Goal: Task Accomplishment & Management: Complete application form

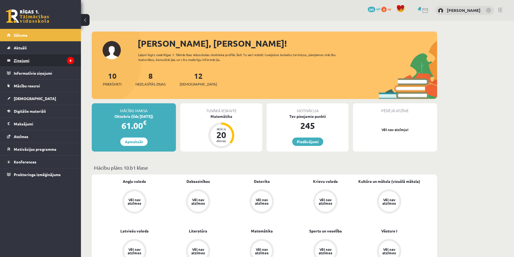
click at [61, 64] on legend "Ziņojumi 8" at bounding box center [44, 60] width 60 height 12
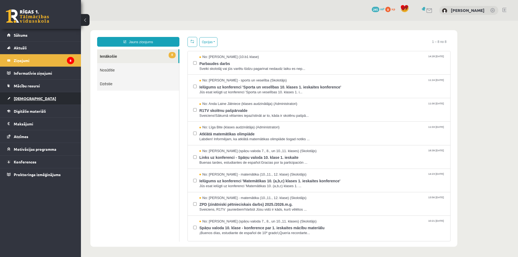
click at [54, 96] on link "[DEMOGRAPHIC_DATA]" at bounding box center [40, 98] width 67 height 12
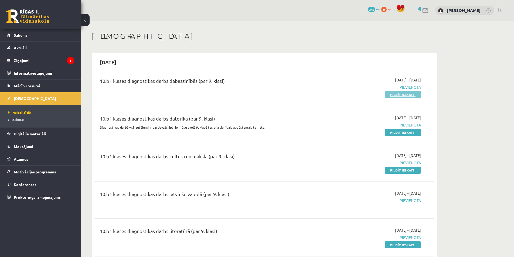
click at [393, 95] on link "Pildīt ieskaiti" at bounding box center [403, 94] width 36 height 7
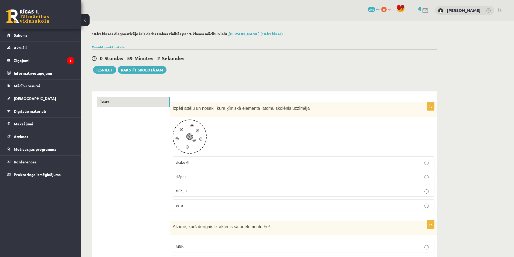
click at [212, 163] on p "skābekli" at bounding box center [304, 162] width 256 height 6
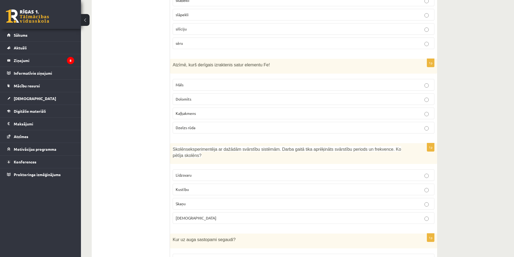
click at [251, 130] on p "Dzelzs rūda" at bounding box center [304, 128] width 256 height 6
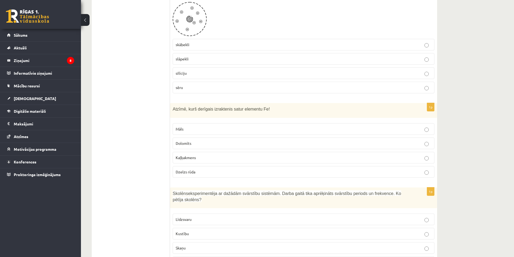
scroll to position [108, 0]
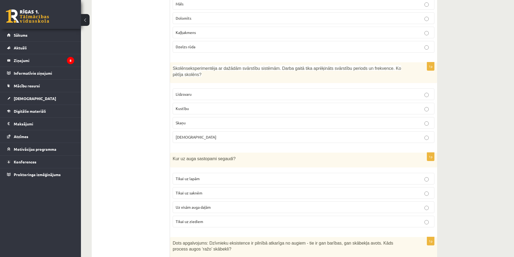
click at [204, 106] on p "Kustību" at bounding box center [304, 109] width 256 height 6
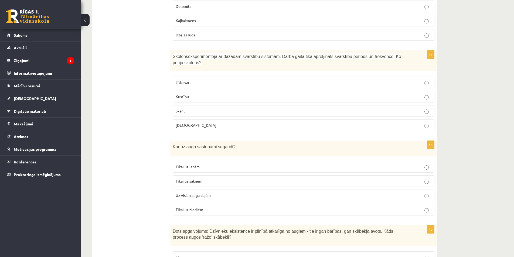
scroll to position [297, 0]
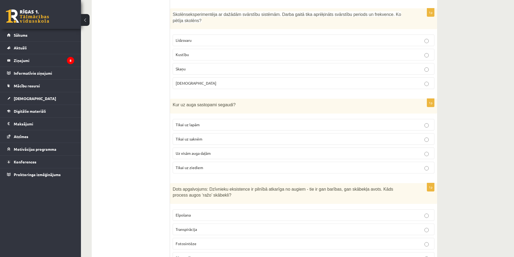
click at [225, 151] on p "Uz visām auga daļām" at bounding box center [304, 154] width 256 height 6
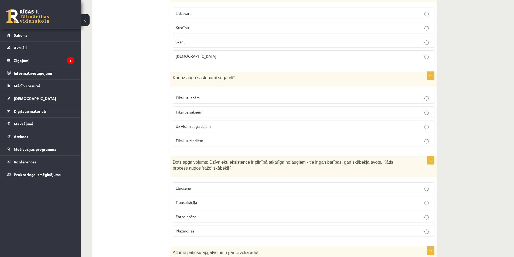
scroll to position [432, 0]
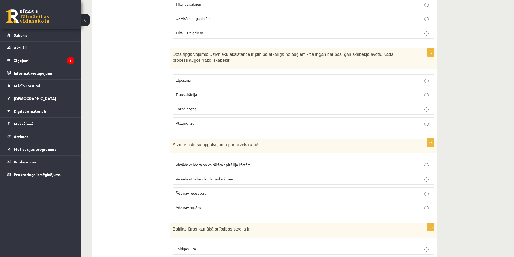
click at [200, 106] on p "Fotosintēze" at bounding box center [304, 109] width 256 height 6
click at [193, 162] on span "Virsāda veidota no vairākām epitēlija kārtām" at bounding box center [213, 164] width 75 height 5
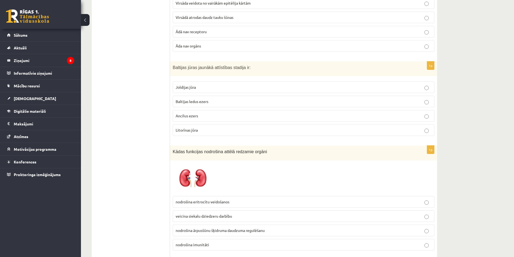
scroll to position [593, 0]
click at [204, 133] on div "1p Baltijas jūras jaunākā attīstības stadija ir: Joldijas jūra Baltijas ledus e…" at bounding box center [303, 100] width 267 height 79
click at [201, 127] on p "Litorīnas jūra" at bounding box center [304, 130] width 256 height 6
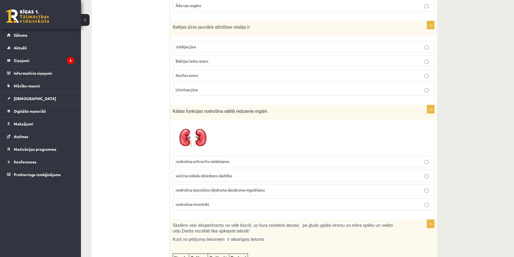
scroll to position [674, 0]
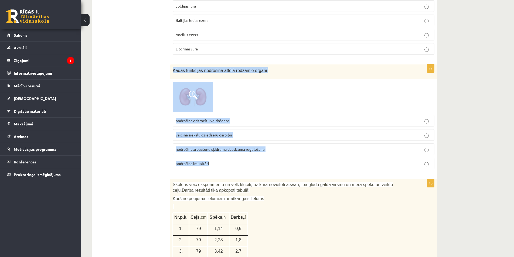
drag, startPoint x: 171, startPoint y: 65, endPoint x: 263, endPoint y: 159, distance: 131.2
click at [263, 159] on div "1p Kādas funkcijas nodrošina attēlā redzamie orgāni nodrošina eritrocītu veidoš…" at bounding box center [303, 118] width 267 height 109
copy div "Kādas funkcijas nodrošina attēlā redzamie orgāni nodrošina eritrocītu veidošano…"
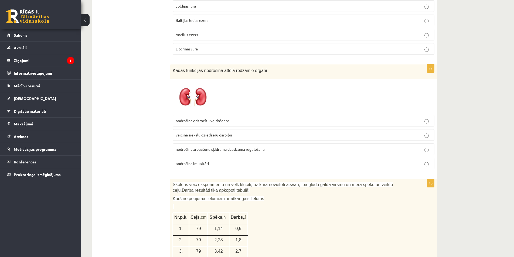
drag, startPoint x: 162, startPoint y: 141, endPoint x: 179, endPoint y: 145, distance: 17.8
click at [231, 162] on label "nodrošina imunitāti" at bounding box center [304, 164] width 262 height 12
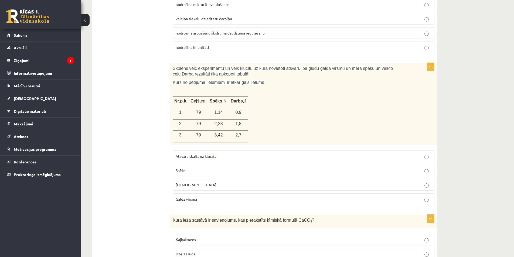
scroll to position [809, 0]
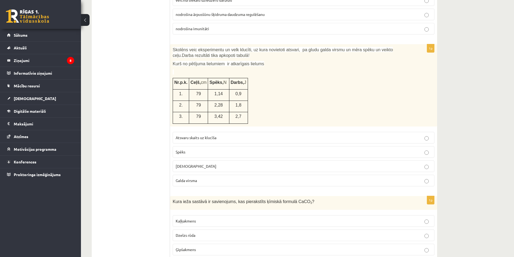
drag, startPoint x: 169, startPoint y: 77, endPoint x: 185, endPoint y: 80, distance: 16.2
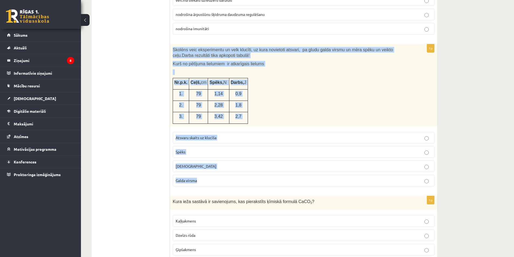
drag, startPoint x: 172, startPoint y: 43, endPoint x: 332, endPoint y: 173, distance: 206.5
click at [332, 174] on div "1p Skolēns veic eksperimentu un velk klucīti, uz kura novietoti atsvari, pa glu…" at bounding box center [303, 117] width 267 height 146
copy div "Skolēns veic eksperimentu un velk klucīti, uz kura novietoti atsvari, pa gludu …"
click at [249, 106] on div "Skolēns veic eksperimentu un velk klucīti, uz kura novietoti atsvari, pa gludu …" at bounding box center [303, 85] width 267 height 82
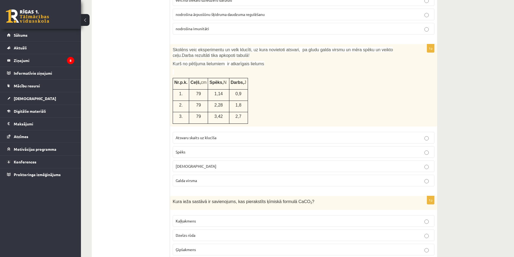
click at [204, 151] on label "Spēks" at bounding box center [304, 152] width 262 height 12
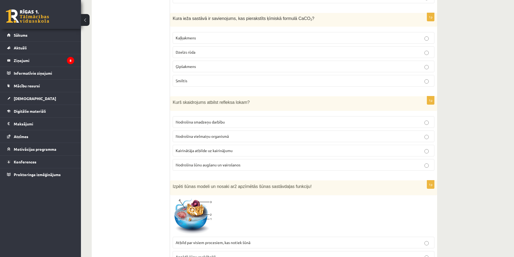
scroll to position [998, 0]
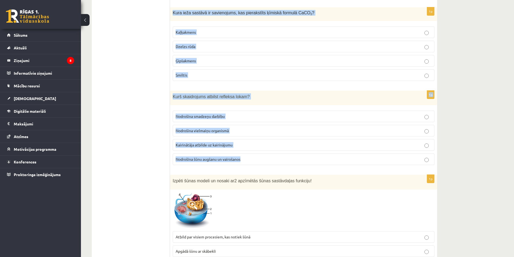
drag, startPoint x: 172, startPoint y: 9, endPoint x: 328, endPoint y: 157, distance: 215.6
copy form "Kura ieža sastāvā ir savienojums, kas pierakstīts ķīmiskā formulā CaCO 3 ? Kaļķ…"
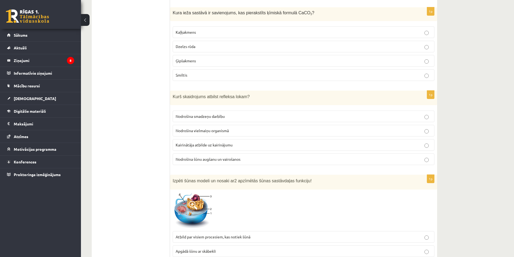
click at [241, 142] on p "Kairinātāja atbilde uz kairinājumu" at bounding box center [304, 145] width 256 height 6
click at [208, 29] on p "Kaļķakmens" at bounding box center [304, 32] width 256 height 6
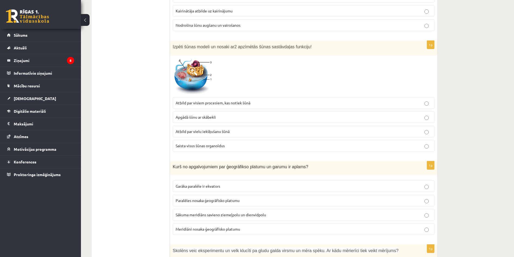
scroll to position [1133, 0]
click at [195, 125] on label "Atbild par vielu iekšķušanu šūnā" at bounding box center [304, 131] width 262 height 12
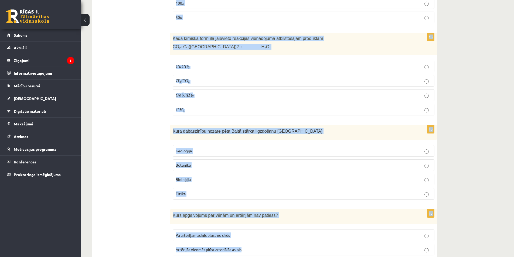
scroll to position [2476, 0]
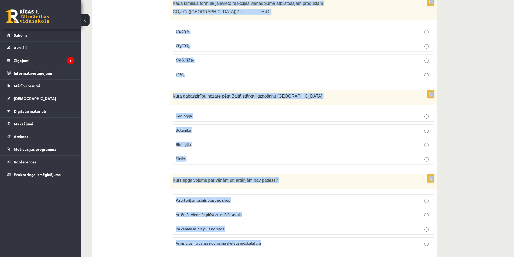
drag, startPoint x: 170, startPoint y: 26, endPoint x: 270, endPoint y: 233, distance: 229.6
copy form "Kurš no apgalvojumiem par ģeogrāfikso platumu un garumu ir aplams? Garāka paral…"
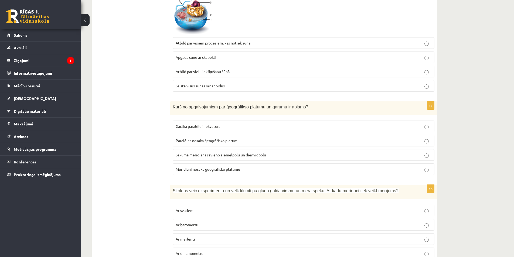
scroll to position [1209, 0]
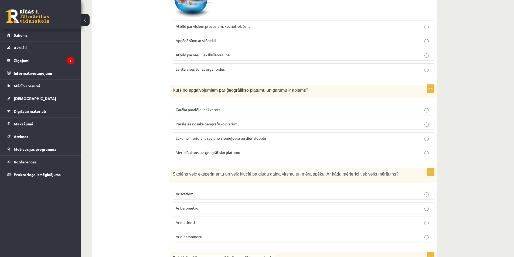
click at [242, 150] on p "Meridiāni nosaka ģeogrāfisko platumu" at bounding box center [304, 153] width 256 height 6
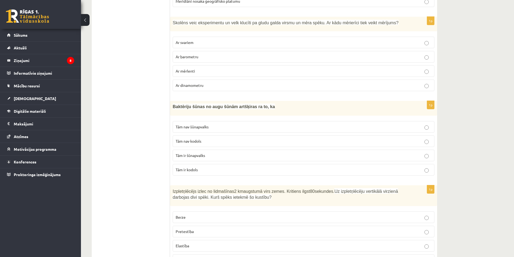
scroll to position [1371, 0]
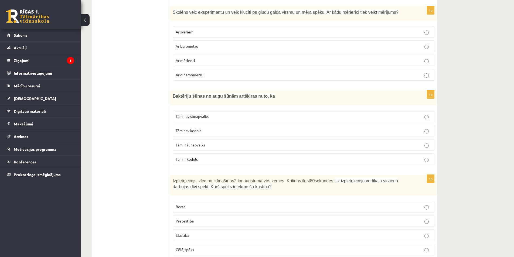
click at [199, 72] on span "Ar dinamometru" at bounding box center [190, 74] width 28 height 5
click at [201, 128] on span "Tām nav kodols" at bounding box center [189, 130] width 26 height 5
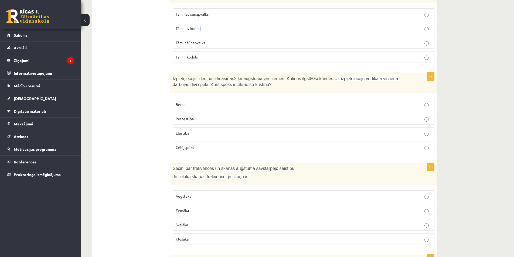
scroll to position [1478, 0]
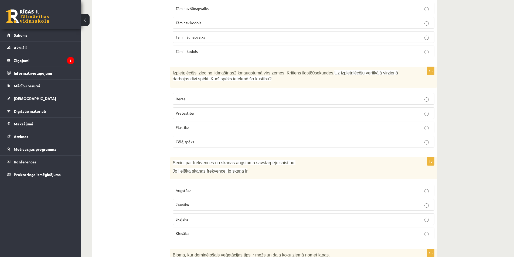
click at [196, 110] on p "Pretestība" at bounding box center [304, 113] width 256 height 6
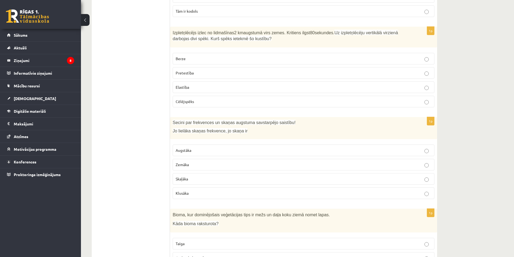
scroll to position [1532, 0]
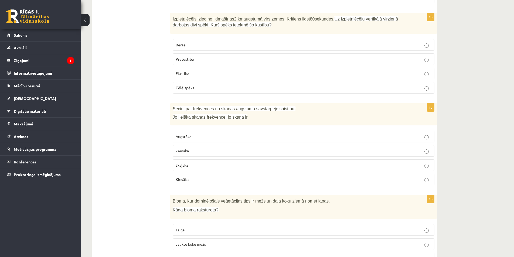
click at [200, 134] on p "Augstāka" at bounding box center [304, 137] width 256 height 6
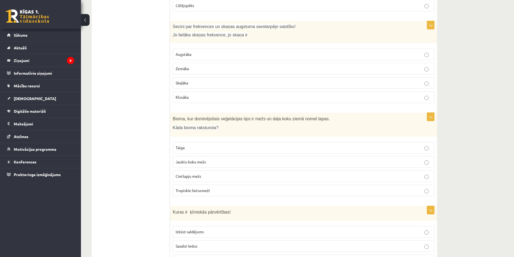
scroll to position [1640, 0]
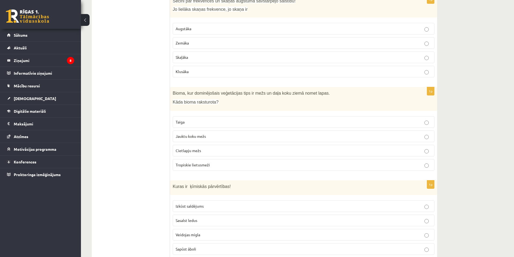
click at [197, 134] on label "Jauktu koku mežs" at bounding box center [304, 137] width 262 height 12
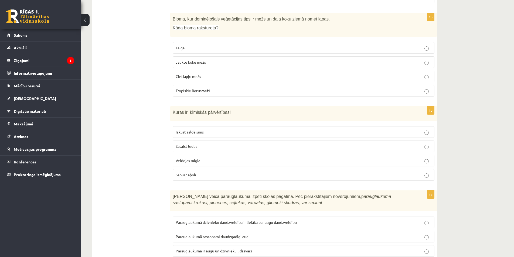
scroll to position [1748, 0]
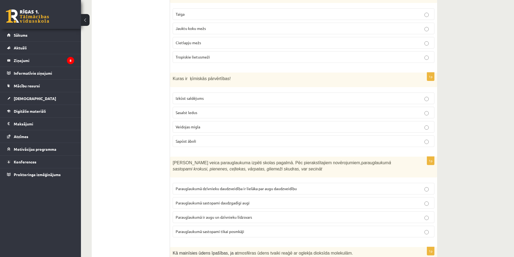
click at [197, 138] on p "Sapūst āboli" at bounding box center [304, 141] width 256 height 6
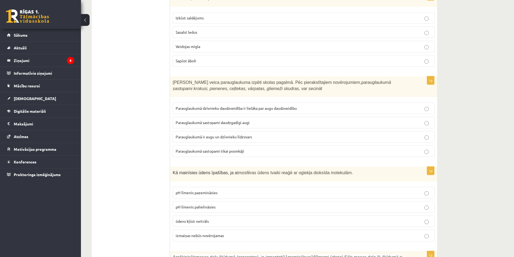
scroll to position [1829, 0]
click at [198, 134] on label "Parauglaukumā ir augu un dzīvnieku līdzsvars" at bounding box center [304, 137] width 262 height 12
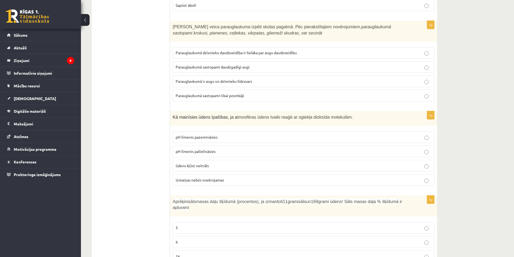
scroll to position [1910, 0]
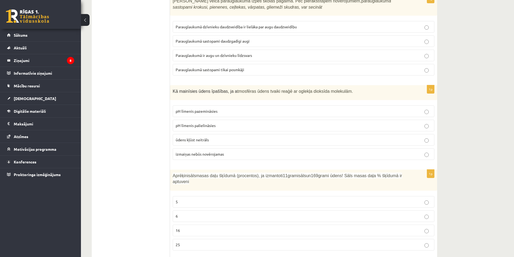
click at [197, 108] on label "pH līmenis pazemināsies" at bounding box center [304, 111] width 262 height 12
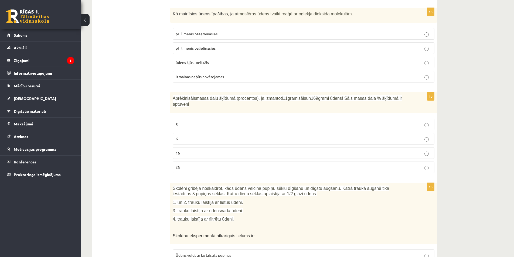
scroll to position [1991, 0]
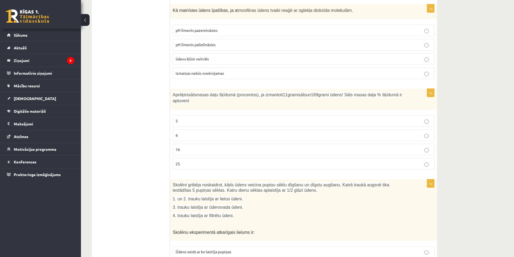
click at [194, 129] on label "6" at bounding box center [304, 135] width 262 height 12
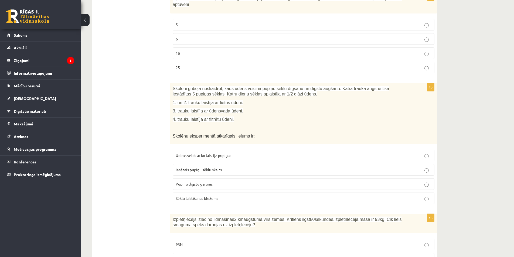
scroll to position [2099, 0]
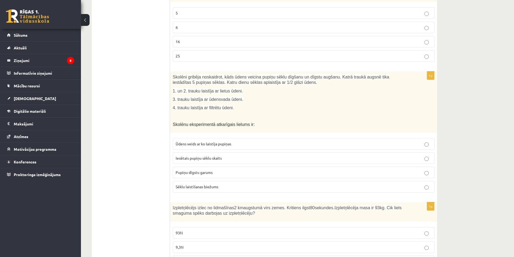
click at [224, 167] on label "Pupiņu dīgstu garums" at bounding box center [304, 173] width 262 height 12
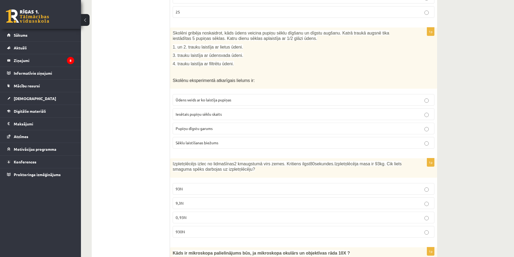
scroll to position [2180, 0]
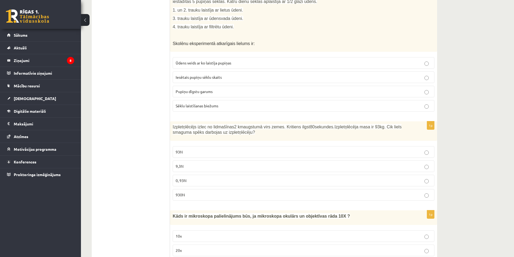
click at [227, 192] on p "930N" at bounding box center [304, 195] width 256 height 6
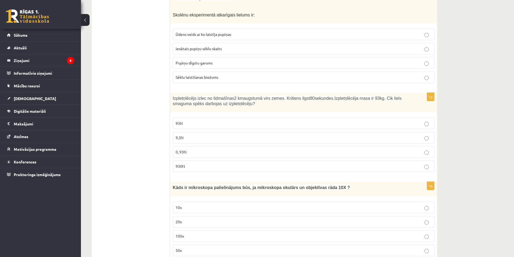
scroll to position [2261, 0]
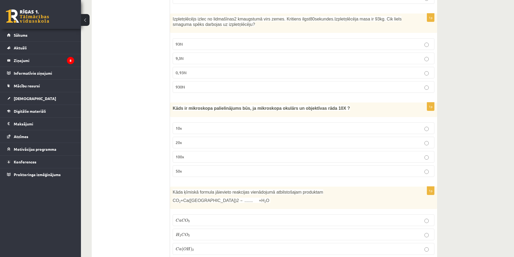
click at [204, 154] on p "100x" at bounding box center [304, 157] width 256 height 6
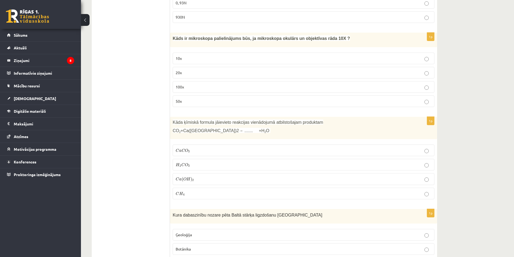
scroll to position [2369, 0]
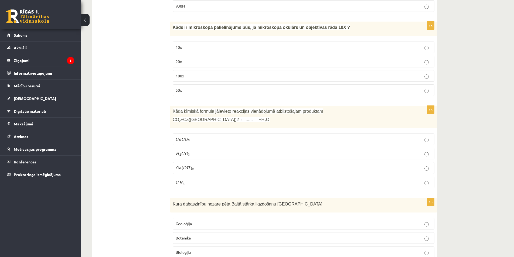
click at [205, 136] on p "C a C O 3 C a C O 3" at bounding box center [304, 139] width 256 height 6
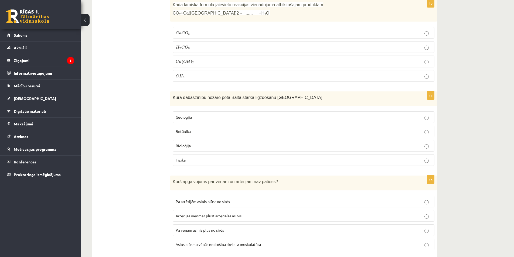
scroll to position [2476, 0]
click at [201, 142] on p "Bioloģija" at bounding box center [304, 145] width 256 height 6
click at [225, 226] on p "Pa vēnām asinis plūs no sirds" at bounding box center [304, 229] width 256 height 6
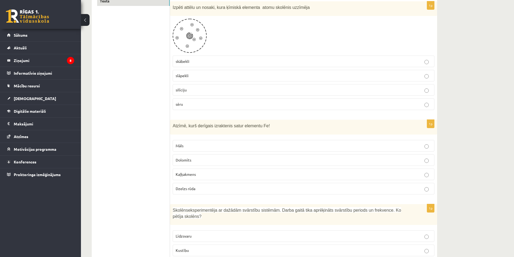
scroll to position [0, 0]
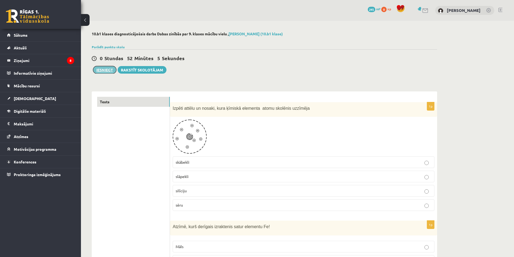
click at [114, 70] on button "Iesniegt" at bounding box center [104, 70] width 23 height 8
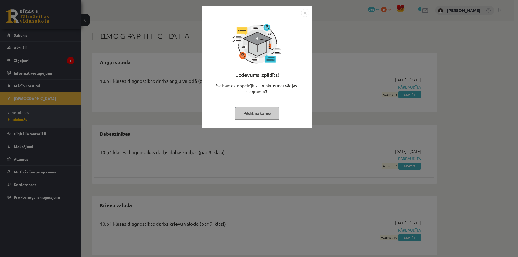
click at [269, 117] on button "Pildīt nākamo" at bounding box center [257, 113] width 44 height 12
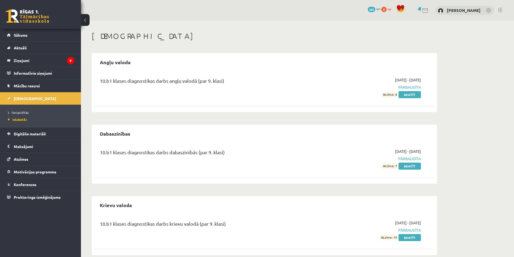
scroll to position [9, 0]
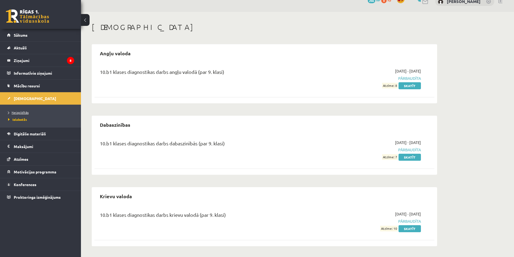
click at [25, 111] on span "Neizpildītās" at bounding box center [18, 112] width 20 height 4
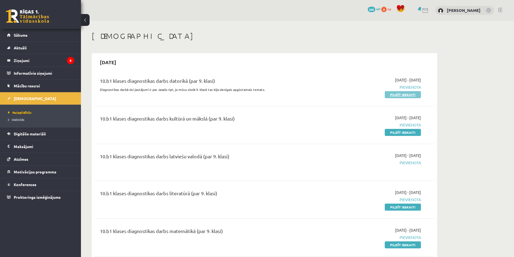
click at [411, 96] on link "Pildīt ieskaiti" at bounding box center [403, 94] width 36 height 7
click at [42, 83] on link "Mācību resursi" at bounding box center [40, 86] width 67 height 12
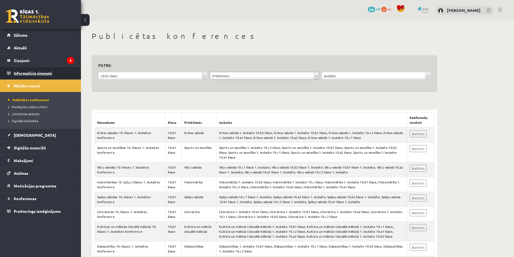
click at [70, 73] on legend "Informatīvie ziņojumi 0" at bounding box center [44, 73] width 60 height 12
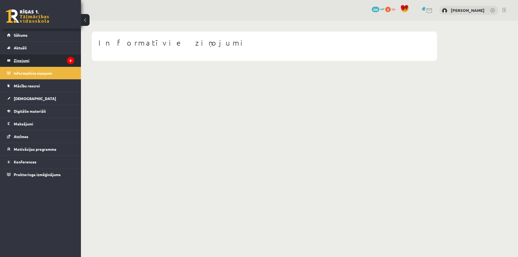
click at [56, 66] on legend "Ziņojumi 8" at bounding box center [44, 60] width 60 height 12
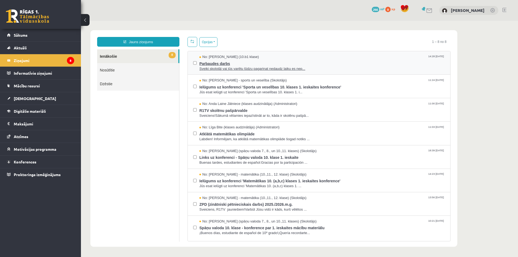
click at [259, 64] on span "Parbaudes darbs" at bounding box center [321, 63] width 245 height 7
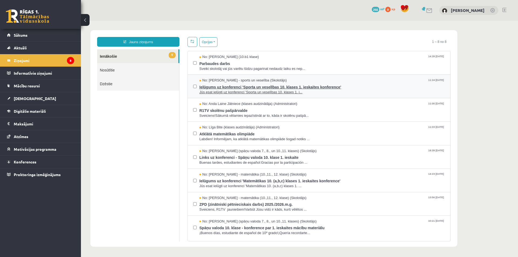
click at [260, 81] on span "No: Elvijs Antonišķis - sports un veselība (Skolotājs)" at bounding box center [242, 80] width 87 height 5
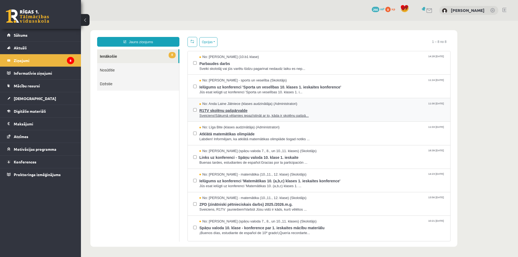
click at [289, 111] on span "R1TV skolēnu pašpārvalde" at bounding box center [321, 110] width 245 height 7
click at [213, 45] on button "Opcijas" at bounding box center [208, 42] width 18 height 10
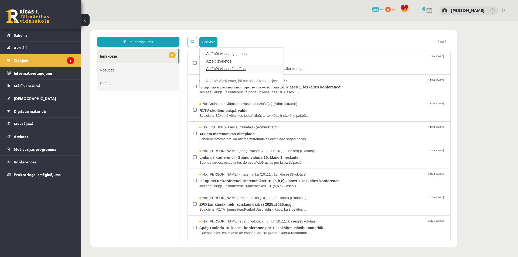
click at [213, 67] on link "Atzīmēt visus kā lasītus" at bounding box center [241, 68] width 71 height 5
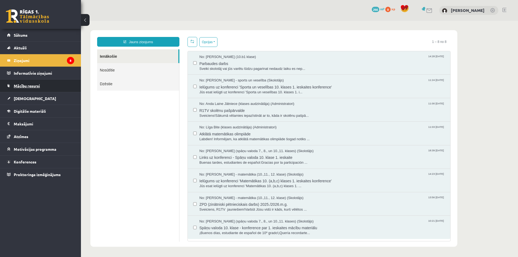
click at [66, 80] on link "Mācību resursi" at bounding box center [40, 86] width 67 height 12
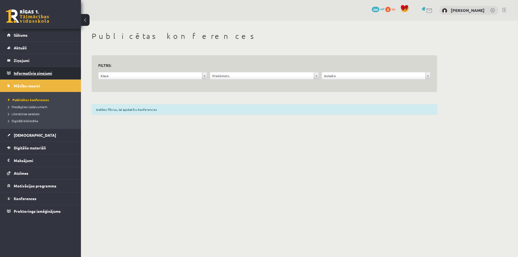
click at [51, 76] on legend "Informatīvie ziņojumi 0" at bounding box center [44, 73] width 60 height 12
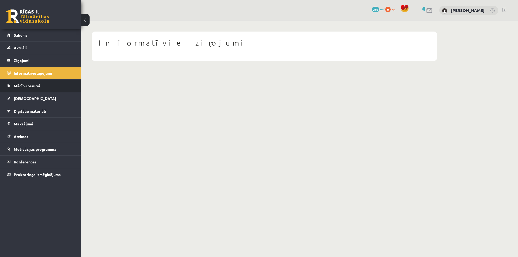
click at [51, 91] on link "Mācību resursi" at bounding box center [40, 86] width 67 height 12
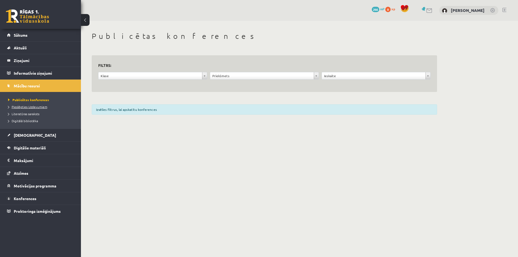
click at [45, 107] on span "Pieslēgties Uzdevumiem" at bounding box center [27, 107] width 39 height 4
click at [48, 135] on link "[DEMOGRAPHIC_DATA]" at bounding box center [40, 135] width 67 height 12
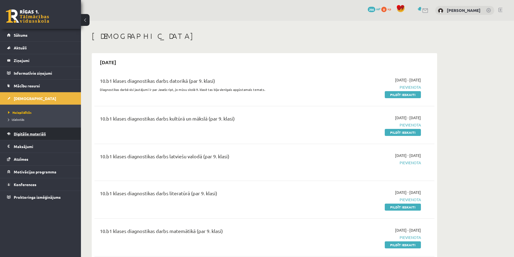
click at [42, 133] on span "Digitālie materiāli" at bounding box center [30, 133] width 32 height 5
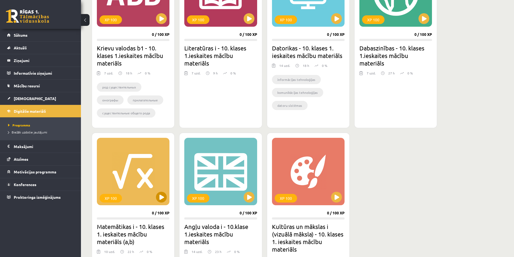
scroll to position [135, 0]
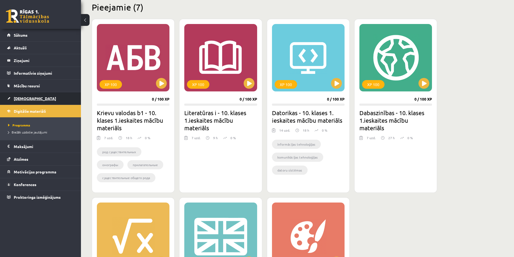
click at [54, 97] on link "[DEMOGRAPHIC_DATA]" at bounding box center [40, 98] width 67 height 12
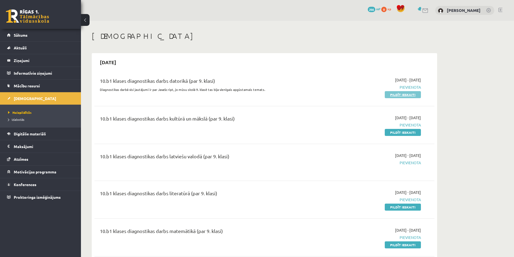
click at [401, 94] on link "Pildīt ieskaiti" at bounding box center [403, 94] width 36 height 7
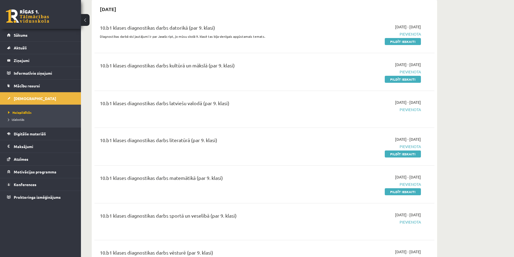
scroll to position [54, 0]
click at [403, 79] on link "Pildīt ieskaiti" at bounding box center [403, 78] width 36 height 7
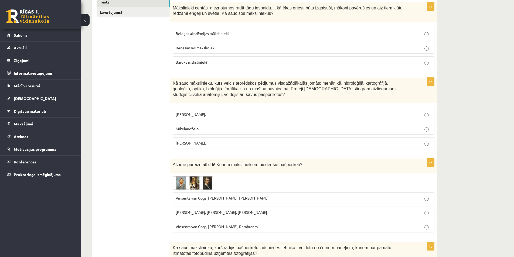
scroll to position [81, 0]
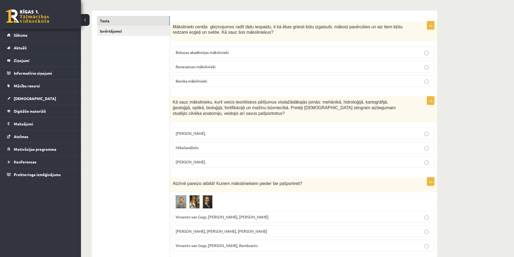
drag, startPoint x: 173, startPoint y: 28, endPoint x: 309, endPoint y: 159, distance: 189.8
copy form "Mākslinieki centās gleznojumos radīt tādu iespaidu, it kā ēkas griesti būtu izg…"
drag, startPoint x: 154, startPoint y: 100, endPoint x: 176, endPoint y: 87, distance: 25.3
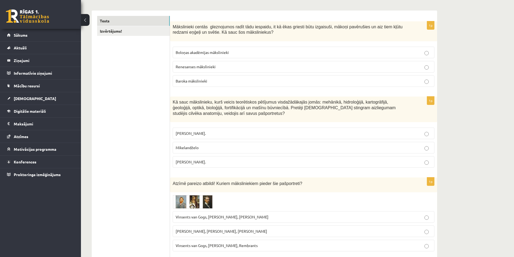
drag, startPoint x: 207, startPoint y: 84, endPoint x: 204, endPoint y: 78, distance: 6.6
click at [207, 84] on p "Baroka mākslinieki" at bounding box center [304, 81] width 256 height 6
click at [231, 162] on p "[PERSON_NAME]." at bounding box center [304, 162] width 256 height 6
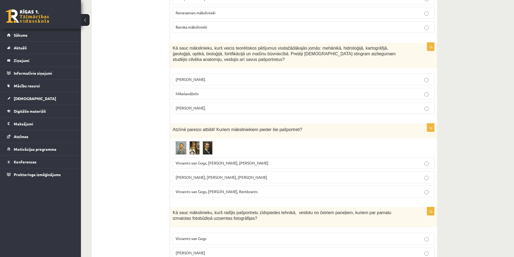
scroll to position [216, 0]
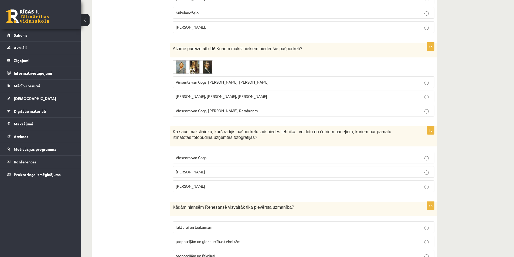
click at [192, 66] on img at bounding box center [193, 66] width 40 height 13
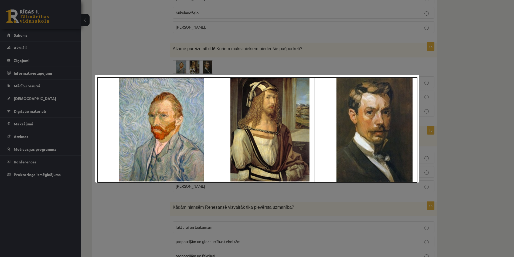
click at [192, 66] on div at bounding box center [257, 128] width 514 height 257
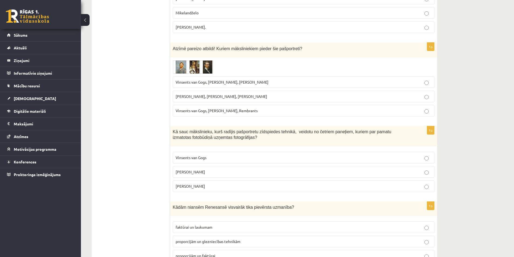
click at [198, 72] on img at bounding box center [193, 66] width 40 height 13
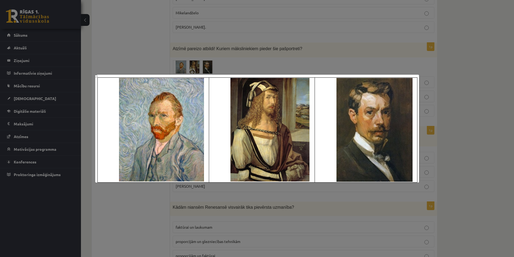
click at [155, 63] on div at bounding box center [257, 128] width 514 height 257
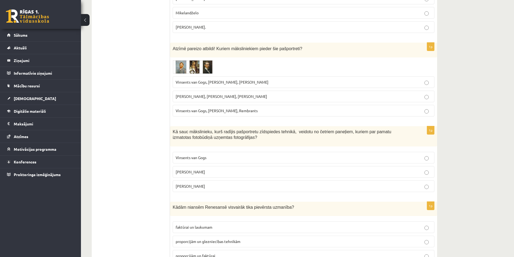
click at [250, 83] on span "Vinsents van Gogs, [PERSON_NAME], [PERSON_NAME]" at bounding box center [222, 82] width 93 height 5
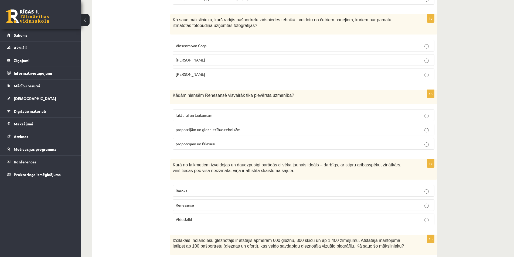
scroll to position [324, 0]
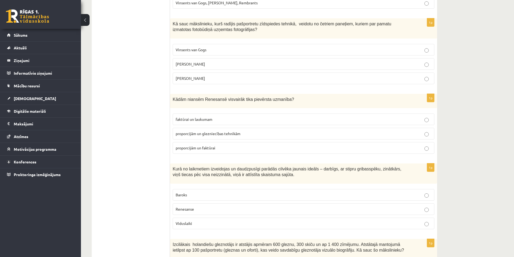
drag, startPoint x: 171, startPoint y: 21, endPoint x: 290, endPoint y: 174, distance: 193.6
click at [244, 36] on div "Kā sauc mākslinieku, kurš radījis pašportretu zīdspiedes tehnikā, veidotu no če…" at bounding box center [303, 28] width 267 height 20
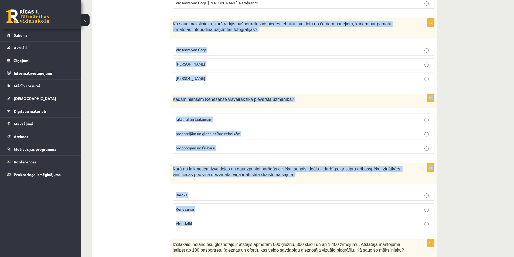
drag, startPoint x: 172, startPoint y: 23, endPoint x: 261, endPoint y: 222, distance: 218.3
copy form "Kā sauc mākslinieku, kurš radījis pašportretu zīdspiedes tehnikā, veidotu no če…"
drag, startPoint x: 208, startPoint y: 77, endPoint x: 218, endPoint y: 105, distance: 29.4
click at [208, 77] on p "Miervaldis Polis" at bounding box center [304, 79] width 256 height 6
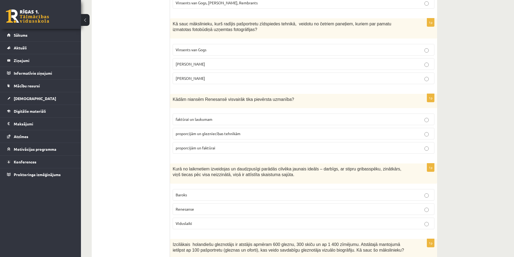
click at [215, 137] on label "proporcijām un glezniecības tehnikām" at bounding box center [304, 134] width 262 height 12
drag, startPoint x: 198, startPoint y: 207, endPoint x: 194, endPoint y: 206, distance: 3.4
click at [198, 208] on p "Renesanse" at bounding box center [304, 209] width 256 height 6
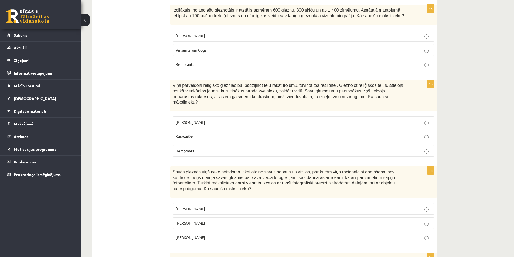
scroll to position [539, 0]
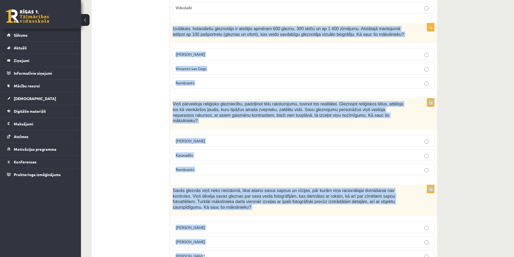
drag, startPoint x: 170, startPoint y: 30, endPoint x: 381, endPoint y: 241, distance: 298.1
copy form "Izcilākais holandiešu gleznotājs ir atstājis apmēram 600 gleznu, 300 skiču un a…"
click at [194, 84] on span "Rembrants" at bounding box center [185, 82] width 19 height 5
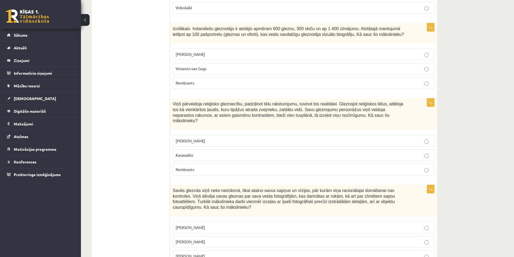
click at [203, 152] on p "Karavadžo" at bounding box center [304, 155] width 256 height 6
click at [197, 239] on p "Salvadors Dalī" at bounding box center [304, 242] width 256 height 6
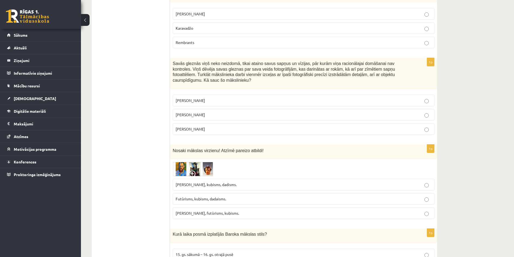
scroll to position [674, 0]
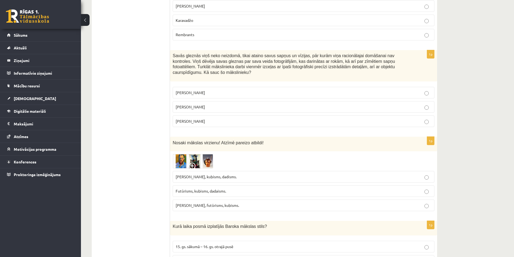
click at [199, 156] on img at bounding box center [193, 161] width 40 height 14
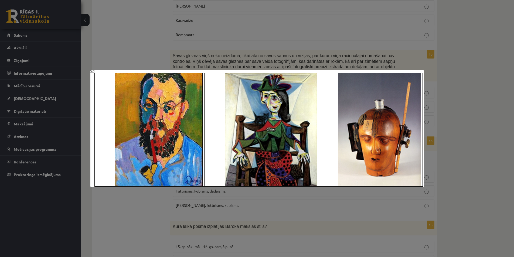
click at [174, 204] on div at bounding box center [257, 128] width 514 height 257
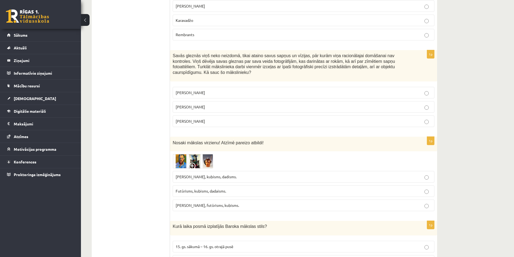
click at [185, 168] on fieldset "Fovisms, kubisms, dadisms. Futūrisms, kubisms, dadaisms. Fovisms, futūrisms, ku…" at bounding box center [304, 190] width 262 height 45
click at [184, 154] on img at bounding box center [193, 161] width 40 height 14
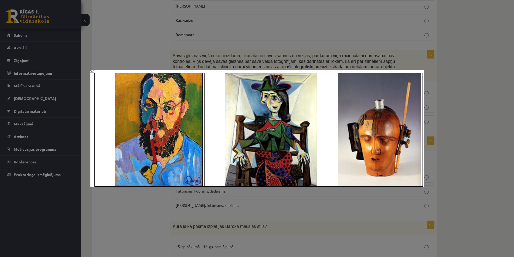
click at [184, 208] on div at bounding box center [257, 128] width 514 height 257
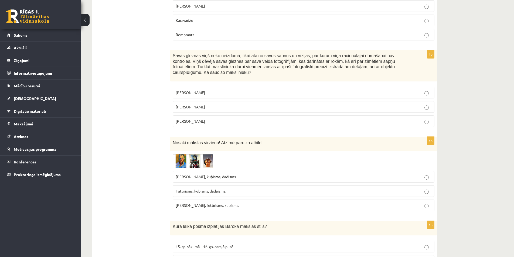
click at [183, 154] on img at bounding box center [193, 161] width 40 height 14
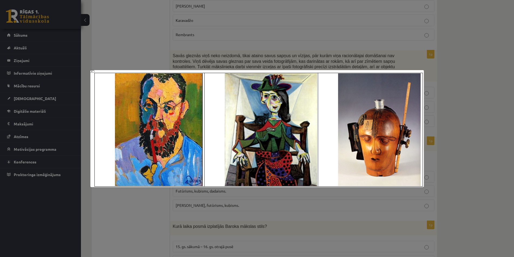
click at [166, 207] on div at bounding box center [257, 128] width 514 height 257
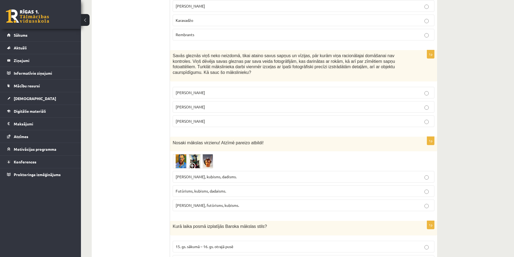
click at [201, 154] on img at bounding box center [193, 161] width 40 height 14
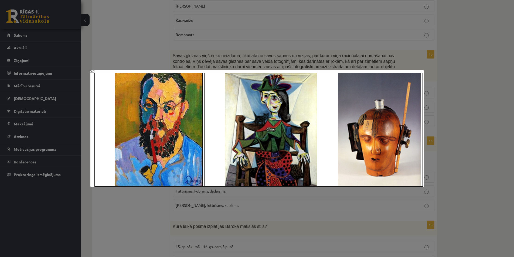
click at [160, 215] on div at bounding box center [257, 128] width 514 height 257
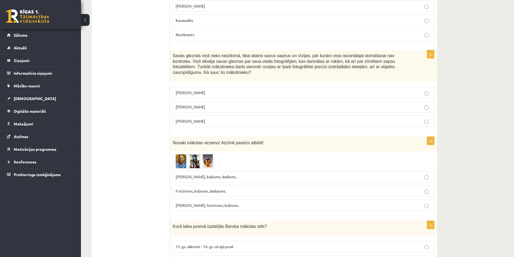
click at [208, 203] on p "Fovisms, futūrisms, kubisms." at bounding box center [304, 206] width 256 height 6
click at [204, 154] on img at bounding box center [193, 161] width 40 height 14
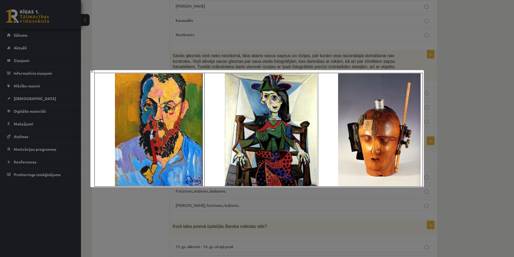
click at [129, 223] on div at bounding box center [257, 128] width 514 height 257
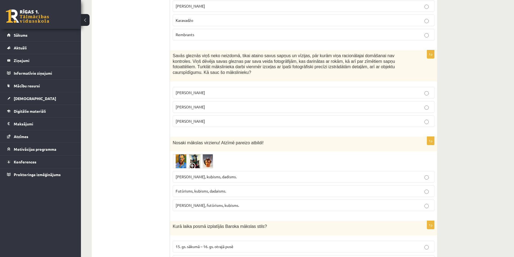
click at [231, 185] on label "Futūrisms, kubisms, dadaisms." at bounding box center [304, 191] width 262 height 12
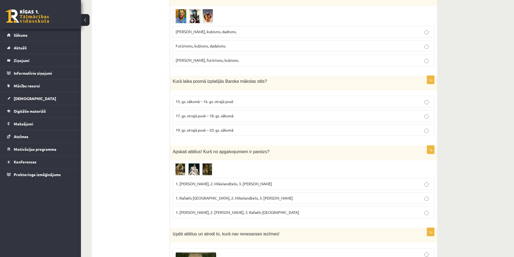
scroll to position [863, 0]
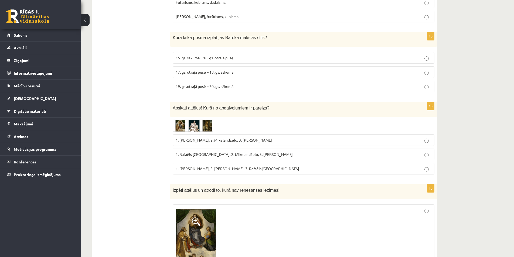
drag, startPoint x: 190, startPoint y: 37, endPoint x: 271, endPoint y: 73, distance: 88.7
click at [271, 84] on p "19. gs .otrajā pusē – 20. gs. sākumā" at bounding box center [304, 87] width 256 height 6
drag, startPoint x: 170, startPoint y: 28, endPoint x: 237, endPoint y: 57, distance: 73.2
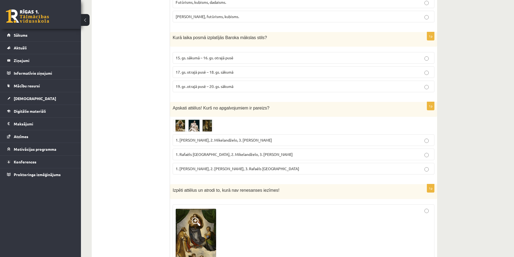
click at [184, 35] on p "Kurā laika posmā izplatījās Baroka mākslas stils?" at bounding box center [290, 38] width 235 height 6
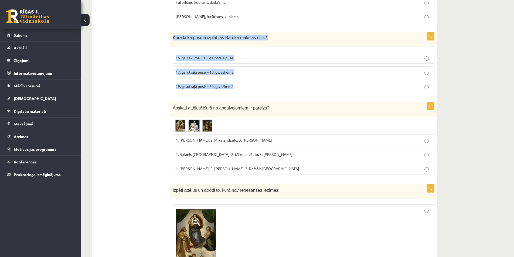
drag, startPoint x: 172, startPoint y: 27, endPoint x: 245, endPoint y: 76, distance: 88.3
click at [245, 76] on div "1p Kurā laika posmā izplatījās Baroka mākslas stils? 15. gs. sākumā – 16. gs. o…" at bounding box center [303, 64] width 267 height 64
copy div "Kurā laika posmā izplatījās Baroka mākslas stils? 15. gs. sākumā – 16. gs. otra…"
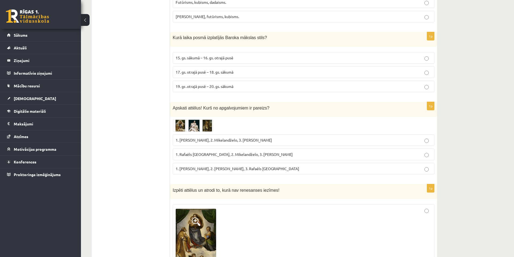
click at [235, 69] on p "17. gs. otrajā pusē – 18. gs. sākumā" at bounding box center [304, 72] width 256 height 6
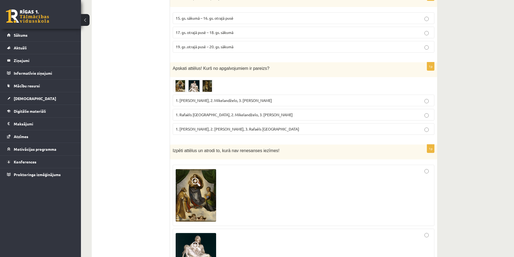
scroll to position [917, 0]
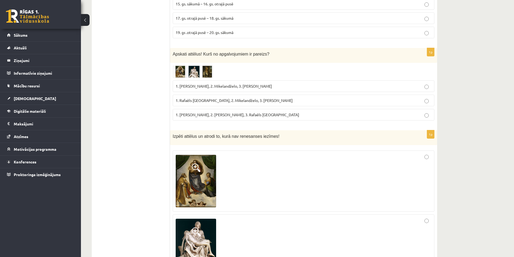
click at [187, 66] on img at bounding box center [193, 72] width 40 height 12
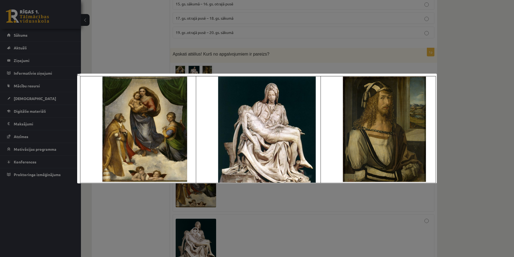
click at [151, 67] on div at bounding box center [257, 128] width 514 height 257
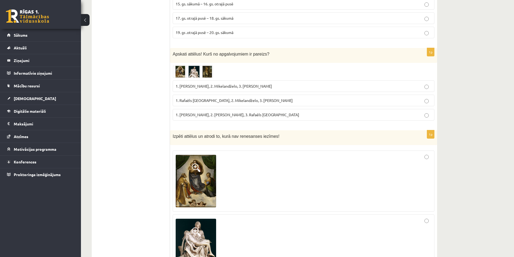
click at [202, 98] on p "1. Rafaēls Sancio da Urbīno, 2. Mikelandželo, 3. Albrehts Dīrers" at bounding box center [304, 101] width 256 height 6
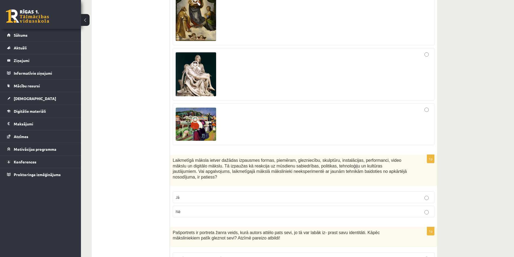
scroll to position [998, 0]
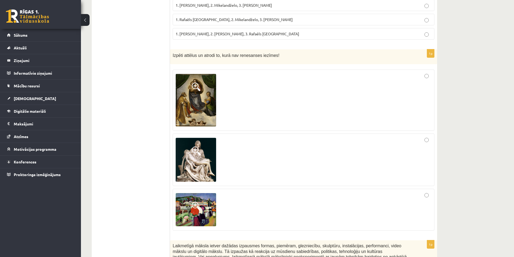
drag, startPoint x: 364, startPoint y: 147, endPoint x: 360, endPoint y: 146, distance: 3.5
click at [363, 147] on div at bounding box center [304, 159] width 256 height 47
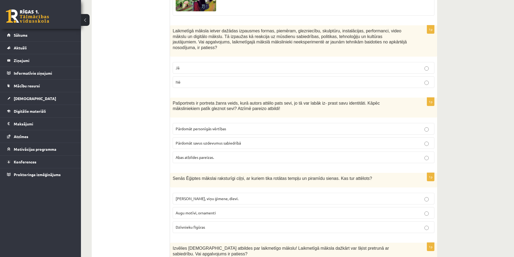
scroll to position [1214, 0]
drag, startPoint x: 172, startPoint y: 16, endPoint x: 317, endPoint y: 217, distance: 248.3
click at [317, 217] on div "**********" at bounding box center [264, 148] width 345 height 2541
copy div "Izvērtējums! 1p Mākslinieki centās gleznojumos radīt tādu iespaidu, it kā ēkas …"
click at [117, 86] on ul "Tests Izvērtējums!" at bounding box center [133, 148] width 73 height 2530
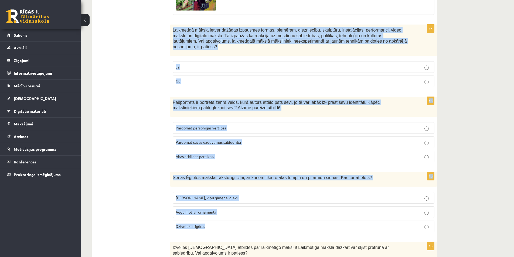
drag, startPoint x: 175, startPoint y: 20, endPoint x: 243, endPoint y: 209, distance: 200.8
click at [243, 209] on form "1p Mākslinieki centās gleznojumos radīt tādu iespaidu, it kā ēkas griesti būtu …" at bounding box center [303, 148] width 256 height 2530
copy form "Laikmetīgā māksla ietver dažādas izpausmes formas, piemēram, glezniecību, skulp…"
click at [190, 76] on label "Nē" at bounding box center [304, 82] width 262 height 12
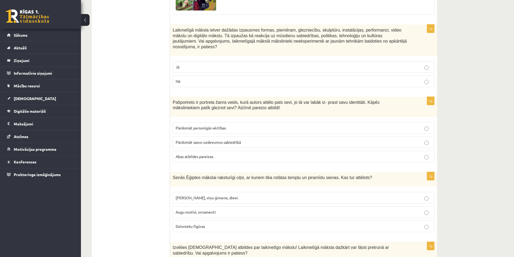
click at [197, 154] on span "Abas atbildes pareizas." at bounding box center [195, 156] width 38 height 5
click at [208, 195] on span "Faraoni, viņu ģimene, dievi." at bounding box center [207, 197] width 63 height 5
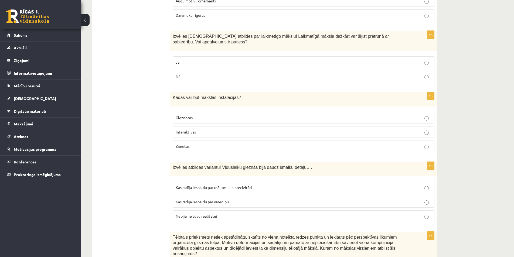
scroll to position [1430, 0]
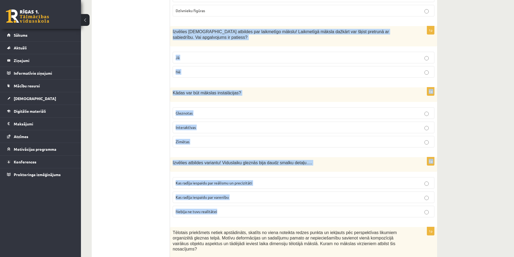
drag, startPoint x: 172, startPoint y: 15, endPoint x: 273, endPoint y: 192, distance: 204.6
copy form "Izvēlies pareizās atbildes par laikmetīgo mākslu! Laikmetīgā māksla dažkārt var…"
click at [209, 55] on p "Jā" at bounding box center [304, 58] width 256 height 6
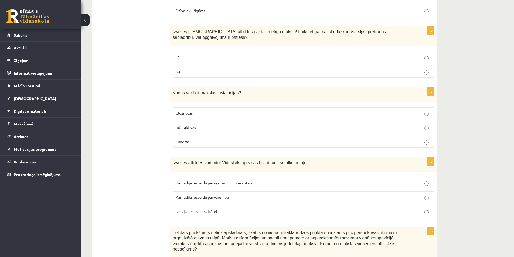
click at [201, 125] on p "Interaktīvas" at bounding box center [304, 128] width 256 height 6
click at [215, 195] on span "Kas radīja iespaidu par varenību" at bounding box center [202, 197] width 53 height 5
click at [214, 177] on label "Kas radīja iespaidu par reālismu un precizitāti" at bounding box center [304, 183] width 262 height 12
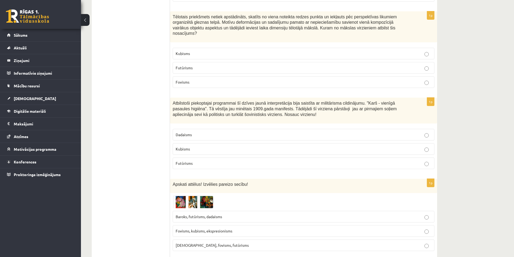
scroll to position [1618, 0]
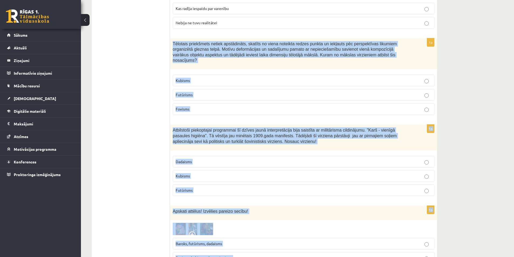
drag, startPoint x: 172, startPoint y: 28, endPoint x: 258, endPoint y: 249, distance: 237.7
copy form "Tēlotais priekšmets netiek apstādināts, skatīts no viena noteikta redzes punkta…"
click at [196, 241] on span "Baroks, futūrisms, dadaisms" at bounding box center [199, 243] width 46 height 5
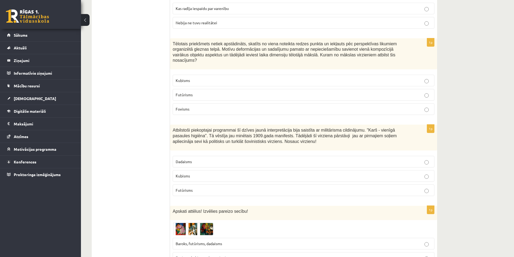
click at [195, 187] on p "Futūrisms" at bounding box center [304, 190] width 256 height 6
click at [198, 78] on p "Kubisms" at bounding box center [304, 81] width 256 height 6
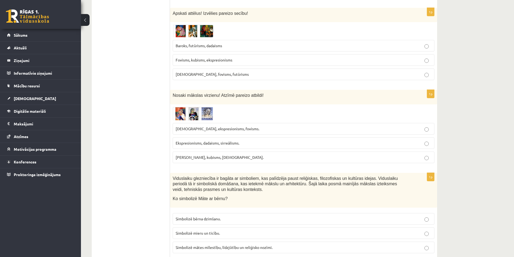
scroll to position [1861, 0]
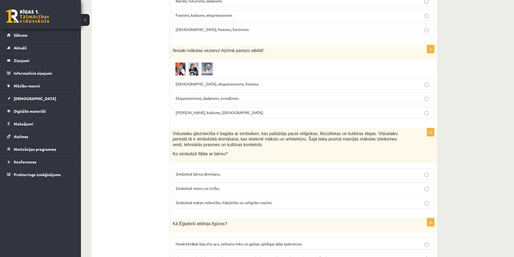
drag, startPoint x: 170, startPoint y: 25, endPoint x: 282, endPoint y: 136, distance: 158.3
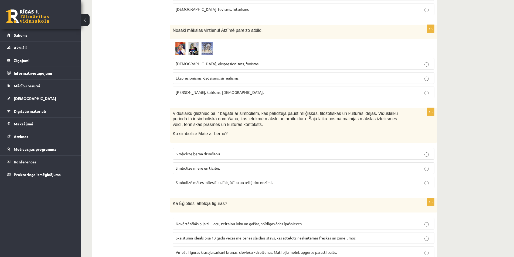
scroll to position [1915, 0]
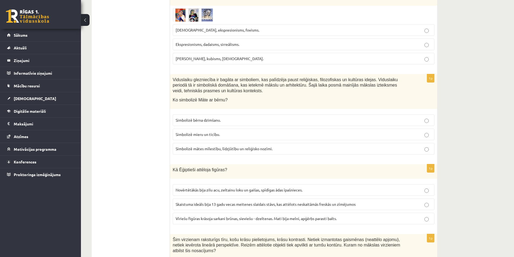
click at [232, 39] on label "Ekspresionisms, dadaisms, sirreālisms." at bounding box center [304, 45] width 262 height 12
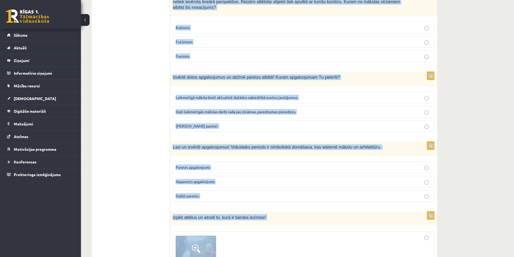
scroll to position [2168, 0]
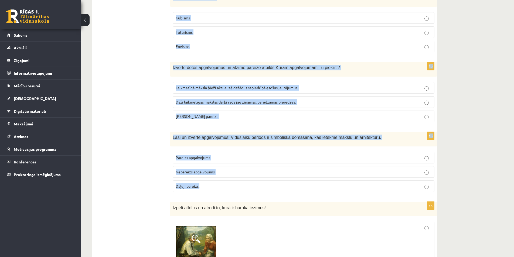
drag, startPoint x: 199, startPoint y: 44, endPoint x: 241, endPoint y: 163, distance: 126.3
copy form "Viduslaiku glezniecība ir bagāta ar simboliem, kas palīdzēja paust reliģiskas, …"
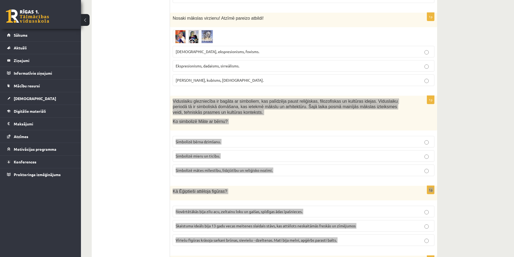
scroll to position [1925, 0]
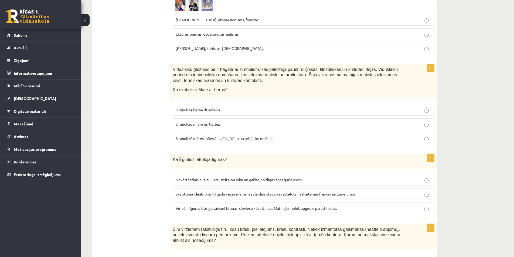
click at [222, 121] on p "Simbolizē mieru un ticību." at bounding box center [304, 124] width 256 height 6
click at [217, 136] on span "Simbolizē mātes mīlestību, līdzjūtību un reliģisko nozīmi." at bounding box center [224, 138] width 97 height 5
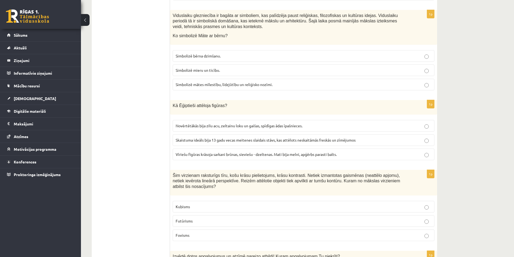
click at [218, 149] on label "Vīriešu figūras krāsoja sarkani brūnas, sieviešu - dzeltenas. Mati bija melni, …" at bounding box center [304, 155] width 262 height 12
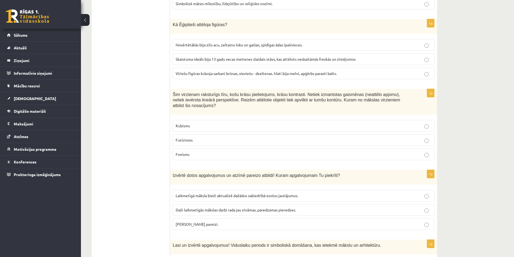
click at [218, 152] on p "Fovisms" at bounding box center [304, 155] width 256 height 6
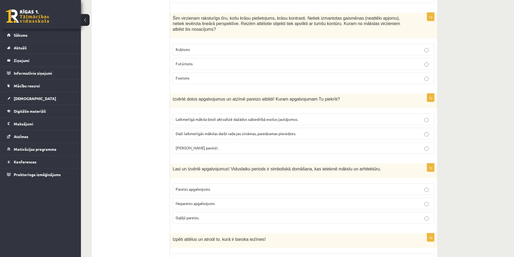
scroll to position [2141, 0]
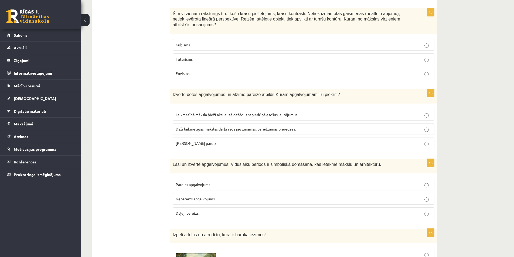
click at [217, 123] on fieldset "Laikmetīgā māksla bieži aktualizē dažādus sabiedrībā esošus jautājumus. Daži la…" at bounding box center [304, 128] width 262 height 45
click at [216, 141] on p "Abi apgalvojumi pareizi." at bounding box center [304, 144] width 256 height 6
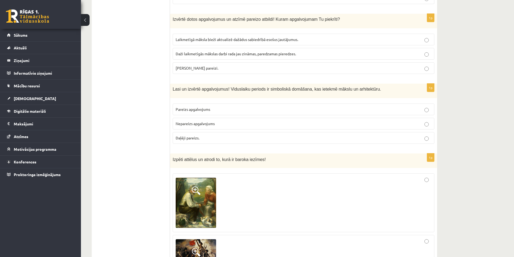
scroll to position [2222, 0]
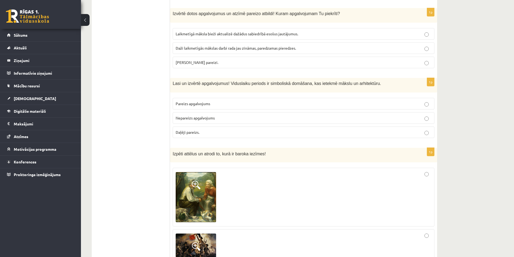
click at [211, 101] on p "Pareizs apgalvojums" at bounding box center [304, 104] width 256 height 6
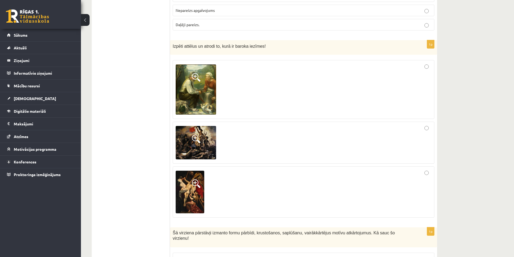
scroll to position [2330, 0]
click at [248, 124] on div at bounding box center [304, 142] width 256 height 36
click at [235, 83] on div at bounding box center [304, 89] width 256 height 53
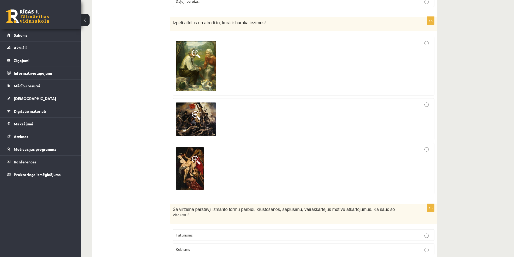
drag, startPoint x: 166, startPoint y: 182, endPoint x: 255, endPoint y: 219, distance: 96.2
click at [254, 247] on p "Kubisms" at bounding box center [304, 250] width 256 height 6
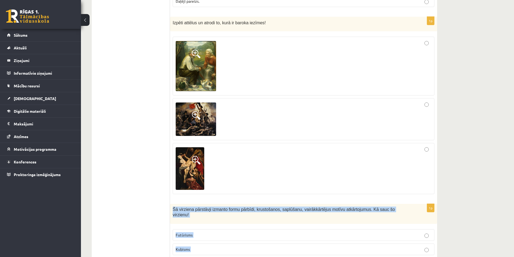
drag, startPoint x: 172, startPoint y: 185, endPoint x: 276, endPoint y: 235, distance: 115.8
click at [276, 235] on div "1p Šā virziena pārstāvji izmanto formu pārbīdi, krustošanos, saplūšanu, vairākk…" at bounding box center [303, 239] width 267 height 70
copy div "Šā virziena pārstāvji izmanto formu pārbīdi, krustošanos, saplūšanu, vairākkārt…"
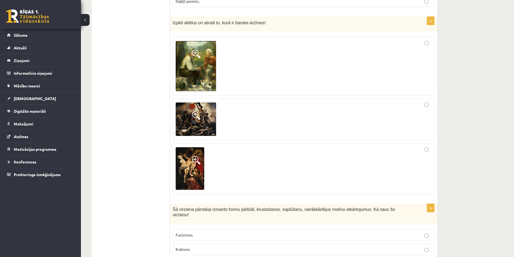
click at [192, 247] on p "Kubisms" at bounding box center [304, 250] width 256 height 6
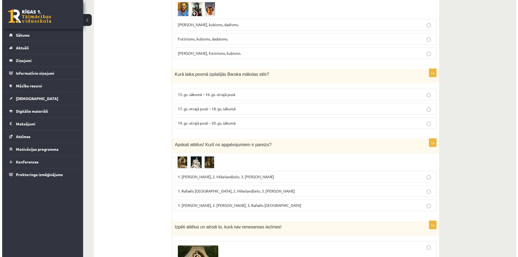
scroll to position [0, 0]
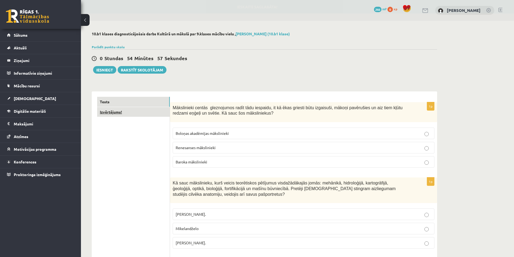
click at [135, 116] on link "Izvērtējums!" at bounding box center [133, 112] width 73 height 10
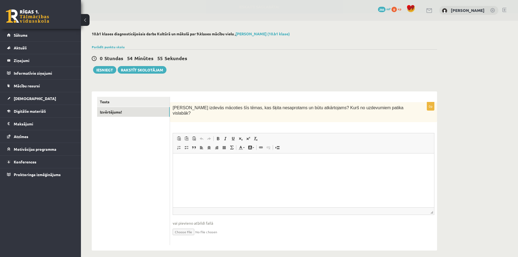
click at [234, 166] on html at bounding box center [303, 161] width 261 height 16
click at [108, 72] on button "Iesniegt" at bounding box center [104, 70] width 23 height 8
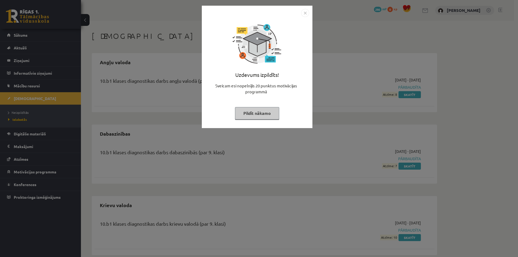
click at [271, 117] on button "Pildīt nākamo" at bounding box center [257, 113] width 44 height 12
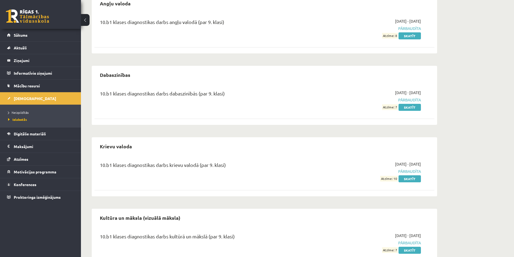
scroll to position [80, 0]
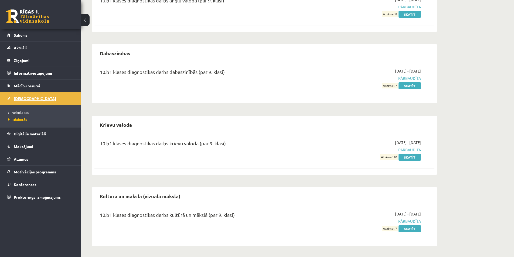
click at [71, 104] on link "[DEMOGRAPHIC_DATA]" at bounding box center [40, 98] width 67 height 12
